Goal: Register for event/course

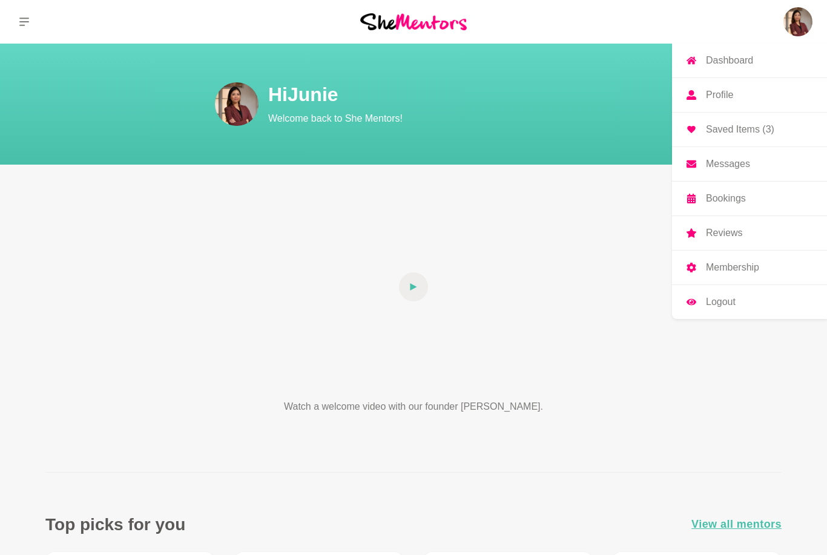
click at [734, 232] on p "Reviews" at bounding box center [724, 233] width 36 height 10
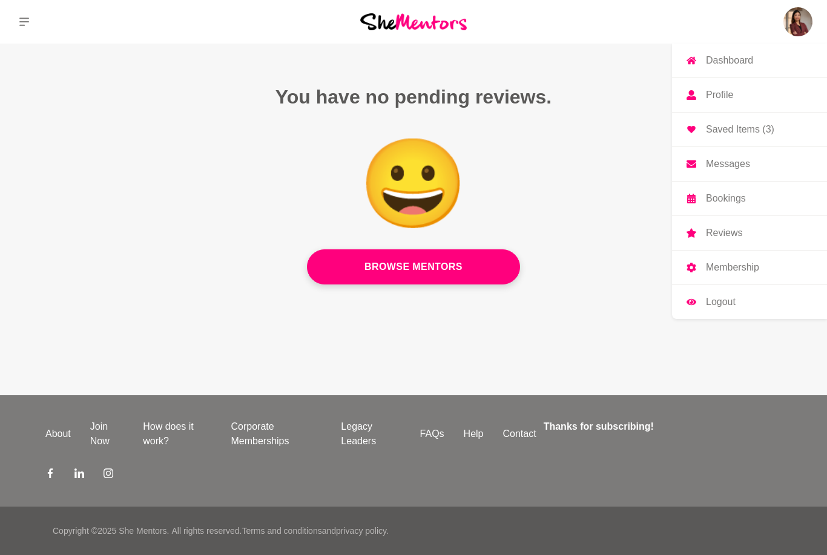
click at [734, 59] on p "Dashboard" at bounding box center [729, 61] width 47 height 10
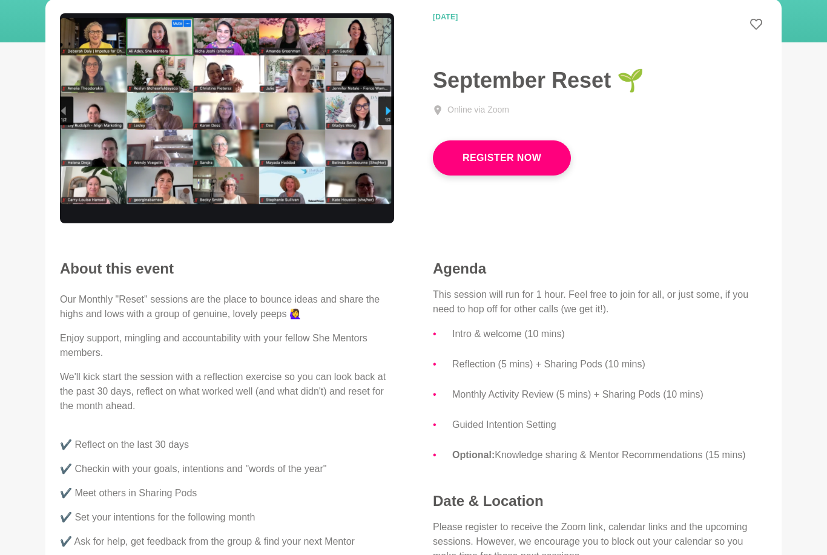
scroll to position [43, 0]
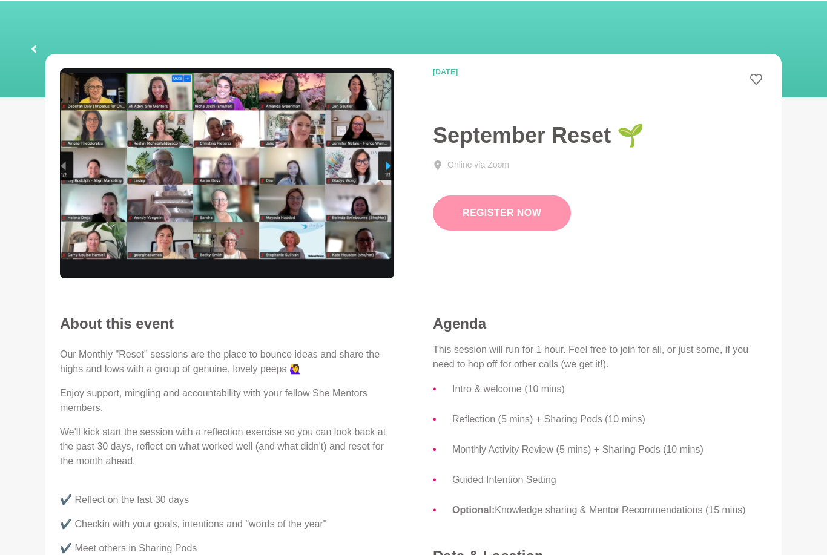
click at [533, 211] on button "Register Now" at bounding box center [502, 213] width 138 height 35
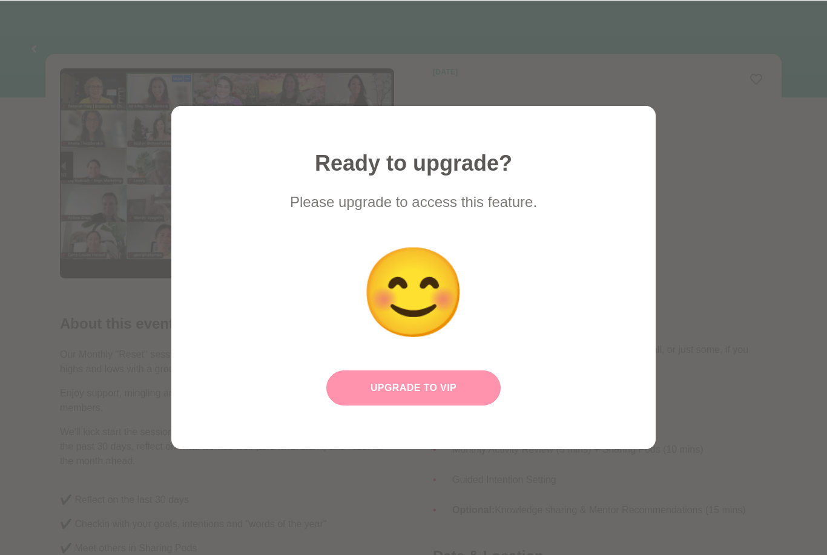
click at [485, 390] on button "Upgrade to VIP" at bounding box center [413, 387] width 174 height 35
